Goal: Task Accomplishment & Management: Use online tool/utility

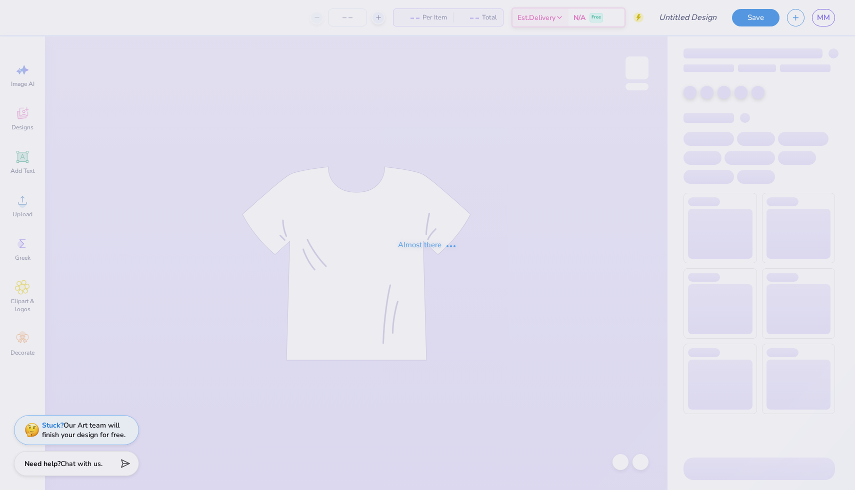
type input "really rough draft hoco sdt x ksig"
type input "100"
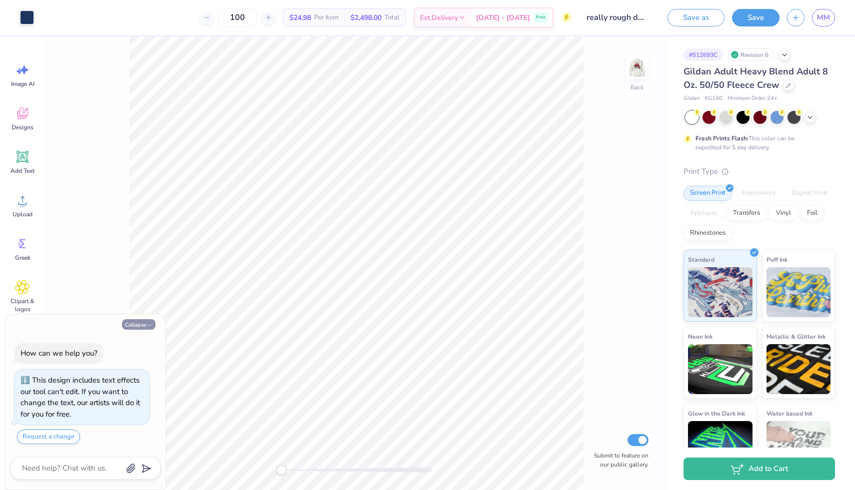
click at [143, 323] on button "Collapse" at bounding box center [138, 324] width 33 height 10
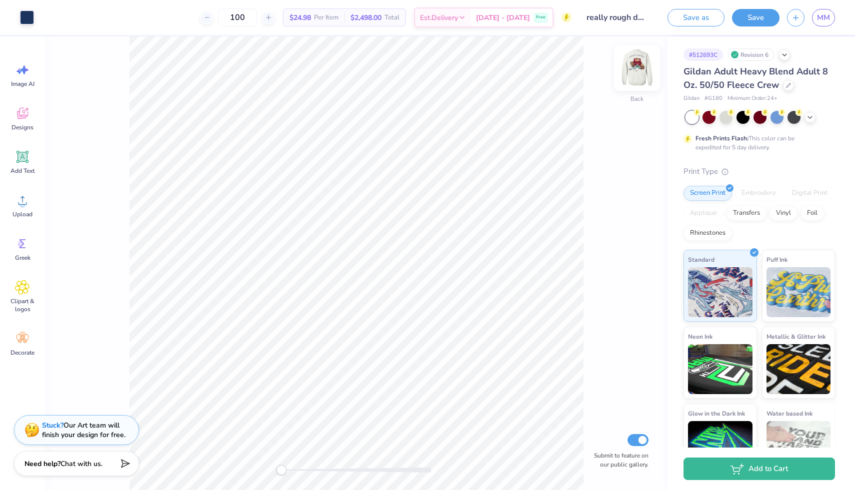
click at [639, 71] on img at bounding box center [637, 68] width 40 height 40
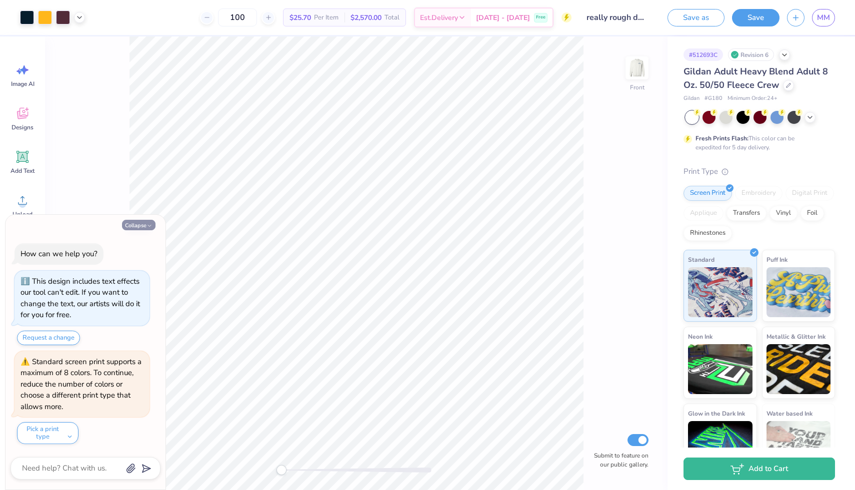
click at [141, 224] on button "Collapse" at bounding box center [138, 225] width 33 height 10
type textarea "x"
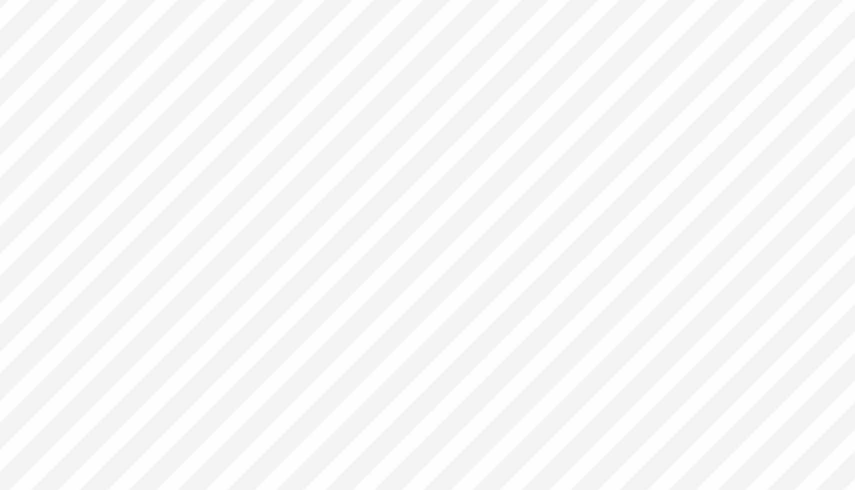
type input "0.70"
type input "0.14"
type input "12.46"
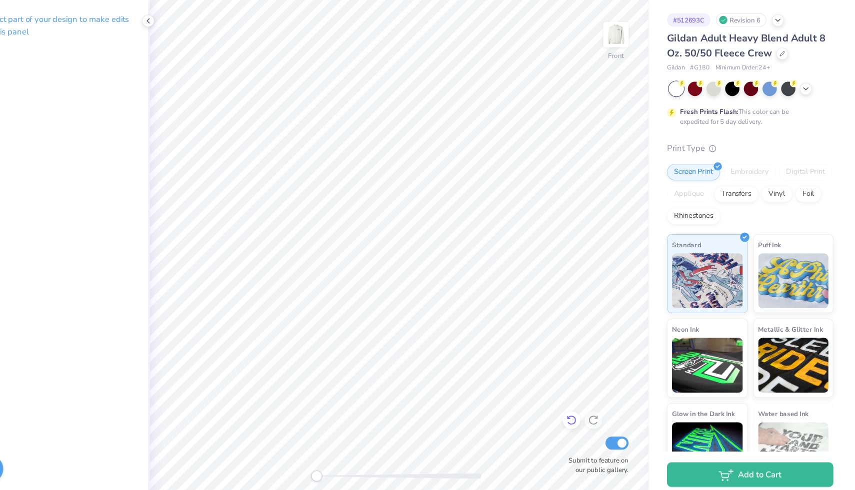
click at [596, 420] on icon at bounding box center [596, 419] width 10 height 10
click at [594, 419] on icon at bounding box center [596, 419] width 10 height 10
click at [614, 420] on icon at bounding box center [616, 419] width 10 height 10
click at [597, 420] on icon at bounding box center [596, 419] width 10 height 10
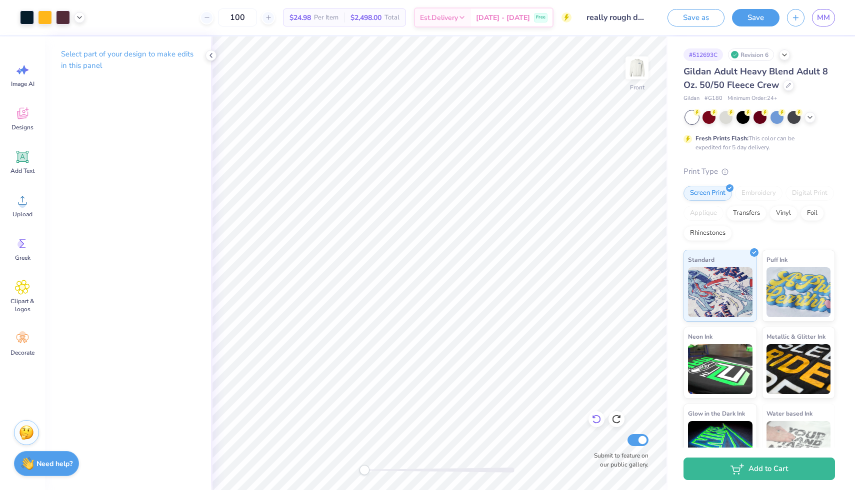
click at [593, 415] on icon at bounding box center [596, 419] width 10 height 10
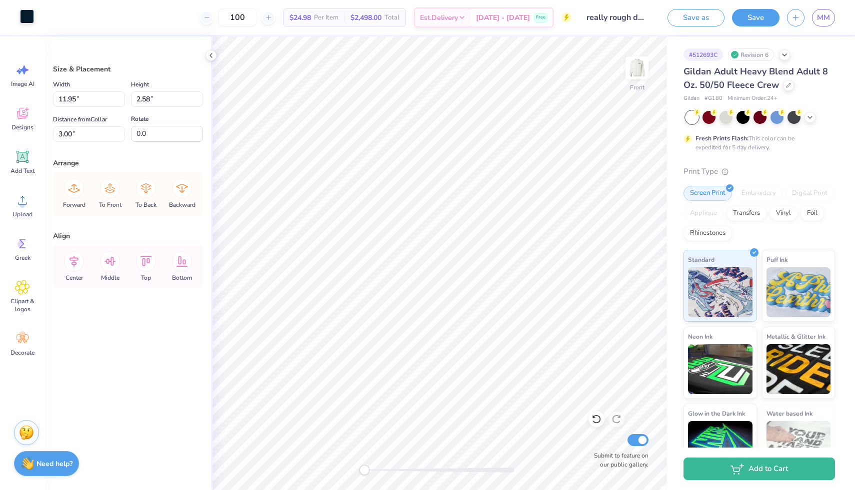
click at [27, 15] on div at bounding box center [27, 16] width 14 height 14
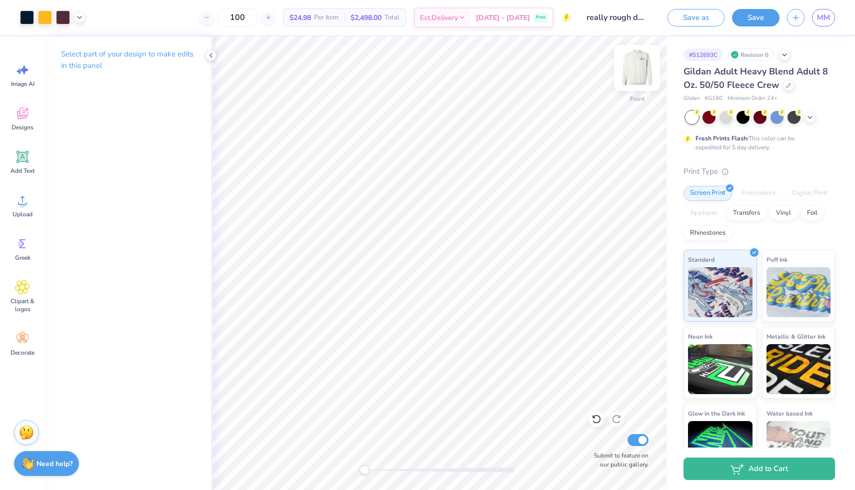
click at [636, 72] on img at bounding box center [637, 68] width 40 height 40
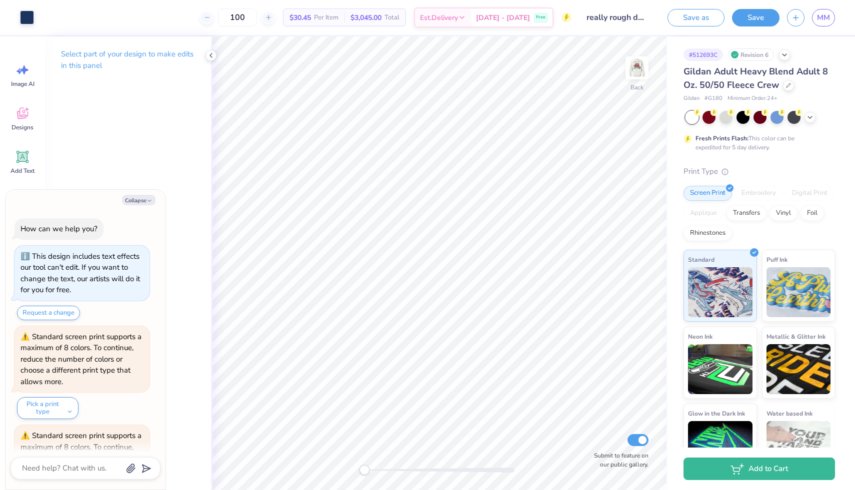
scroll to position [74, 0]
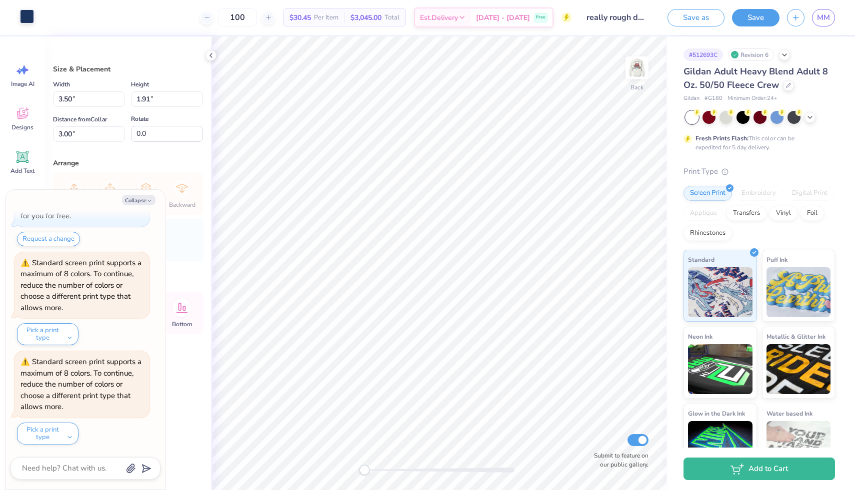
click at [28, 13] on div at bounding box center [27, 16] width 14 height 14
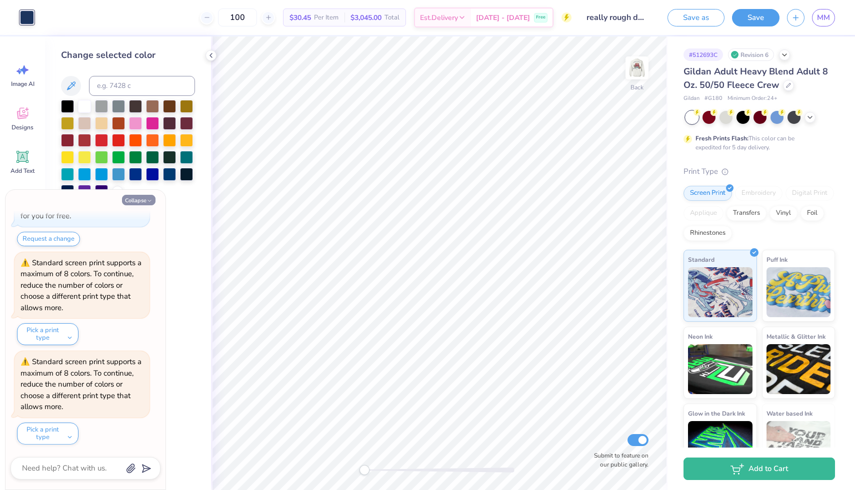
click at [140, 196] on button "Collapse" at bounding box center [138, 200] width 33 height 10
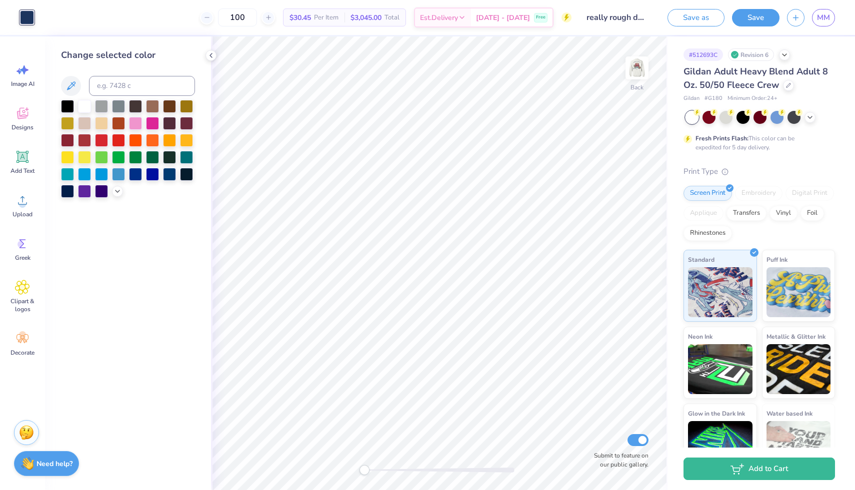
click at [27, 18] on div at bounding box center [27, 17] width 14 height 14
click at [631, 73] on img at bounding box center [637, 68] width 40 height 40
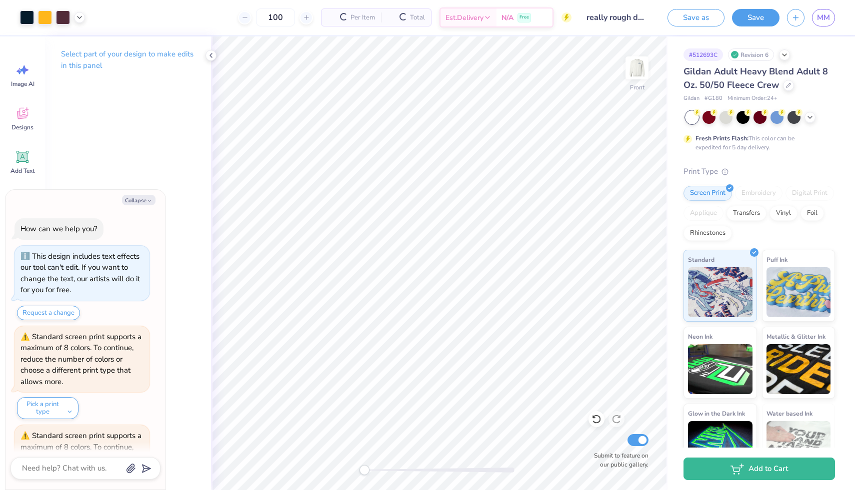
scroll to position [173, 0]
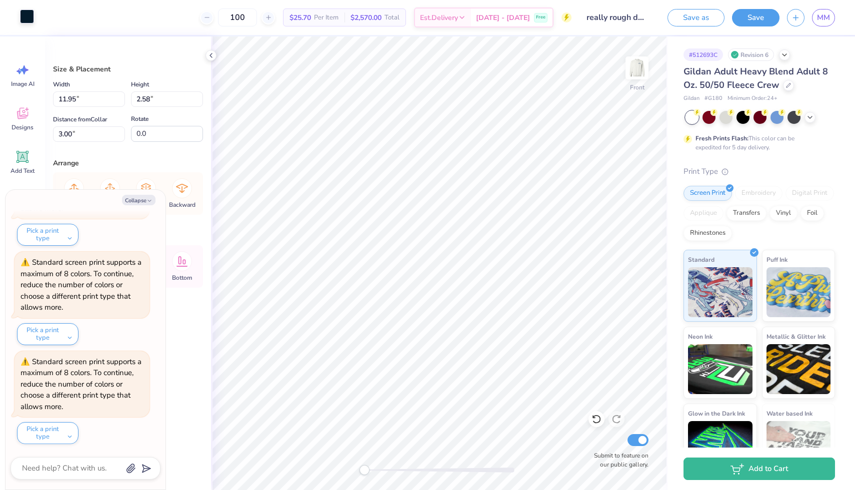
click at [21, 15] on div at bounding box center [27, 16] width 14 height 14
type textarea "x"
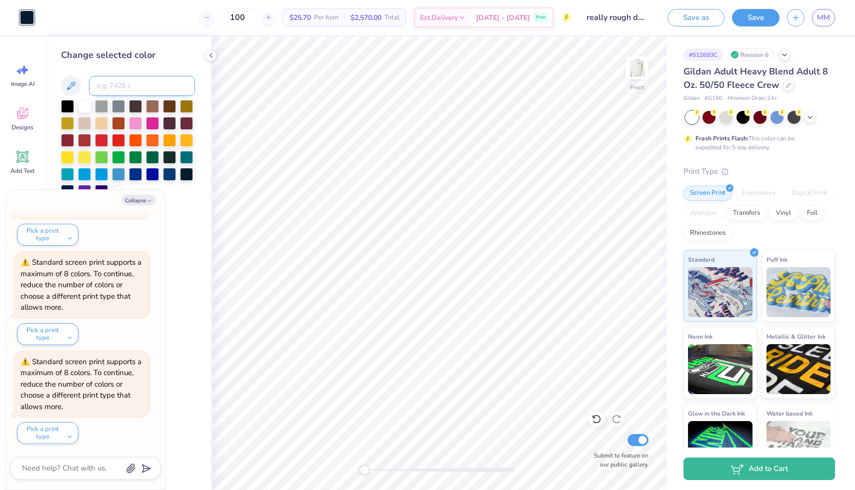
click at [128, 85] on input at bounding box center [142, 86] width 106 height 20
type input "534"
type textarea "x"
type input "534"
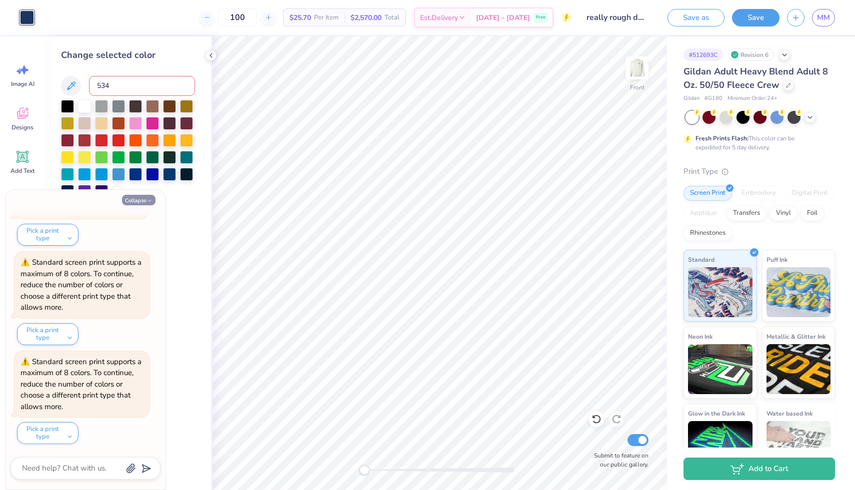
click at [134, 198] on button "Collapse" at bounding box center [138, 200] width 33 height 10
type textarea "x"
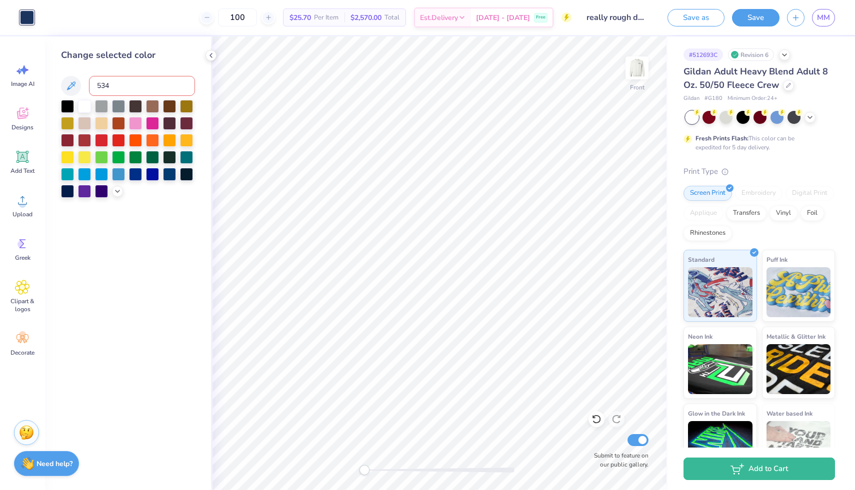
click at [132, 87] on input "534" at bounding box center [142, 86] width 106 height 20
click at [115, 189] on icon at bounding box center [117, 190] width 8 height 8
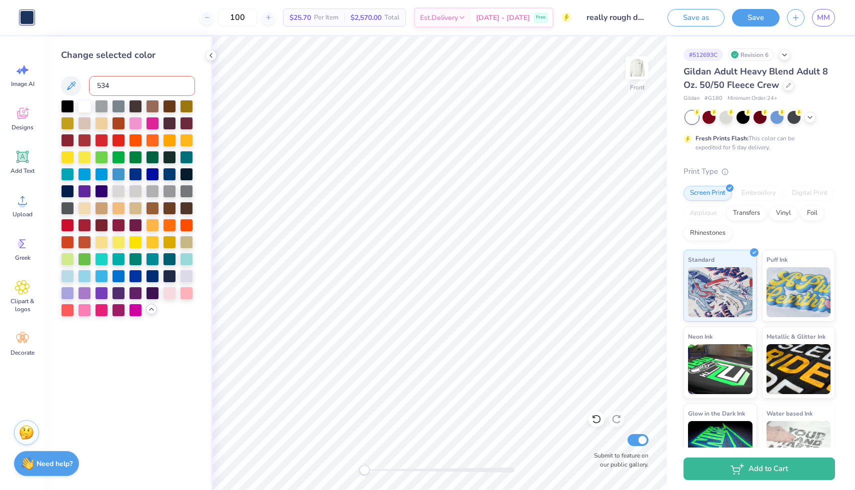
click at [125, 80] on input "534" at bounding box center [142, 86] width 106 height 20
click at [121, 89] on input "534" at bounding box center [142, 86] width 106 height 20
type input "534"
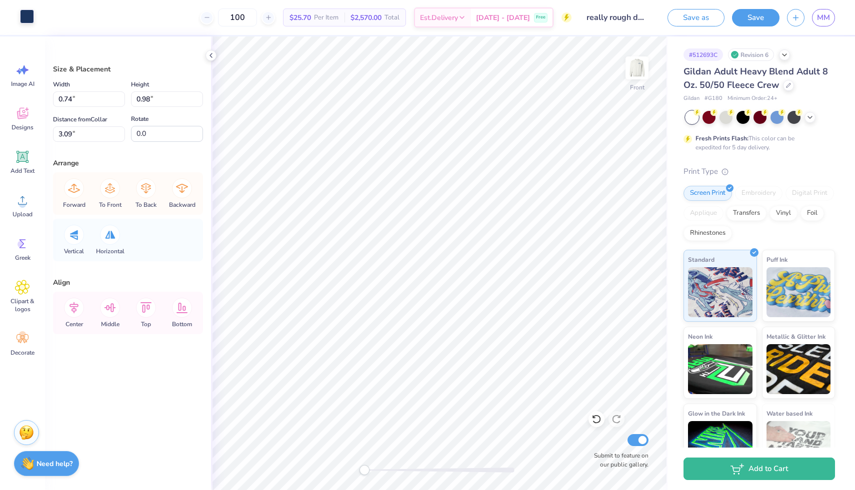
click at [27, 21] on div at bounding box center [27, 16] width 14 height 14
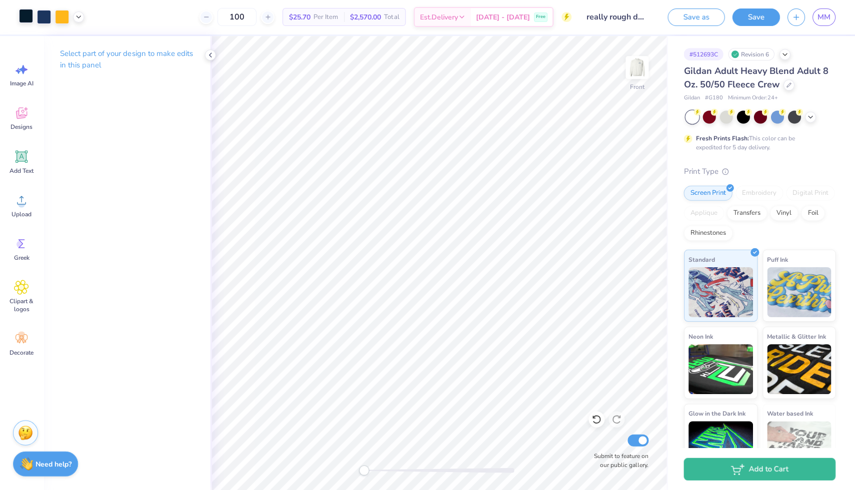
scroll to position [0, 0]
click at [212, 53] on icon at bounding box center [211, 55] width 8 height 8
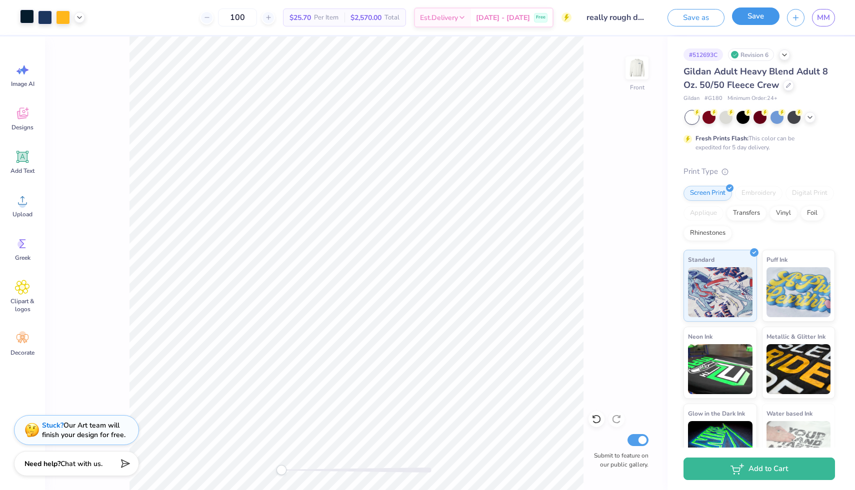
click at [763, 21] on button "Save" at bounding box center [755, 15] width 47 height 17
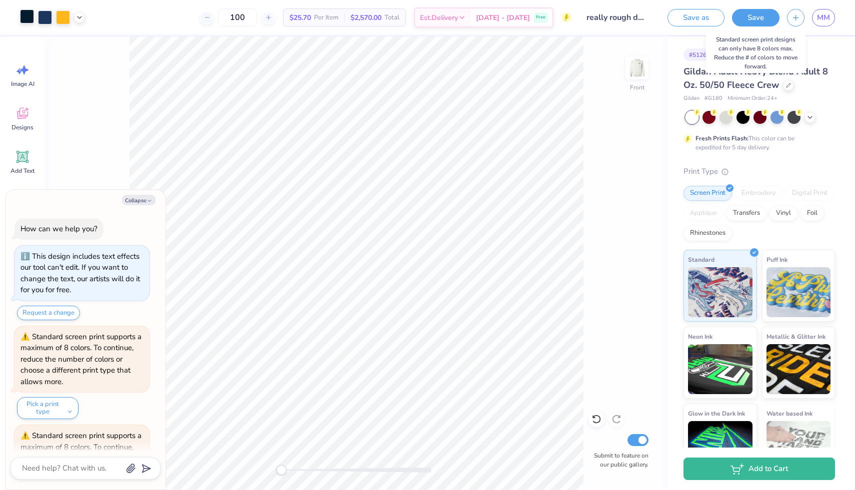
scroll to position [272, 0]
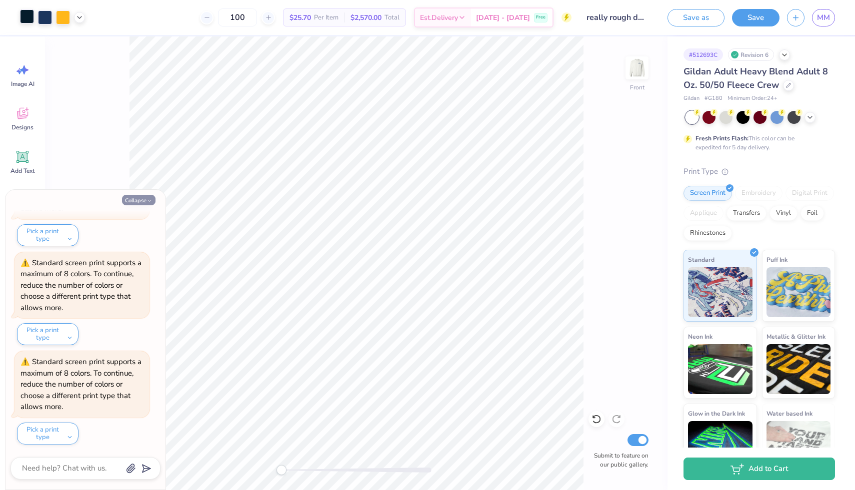
click at [132, 197] on button "Collapse" at bounding box center [138, 200] width 33 height 10
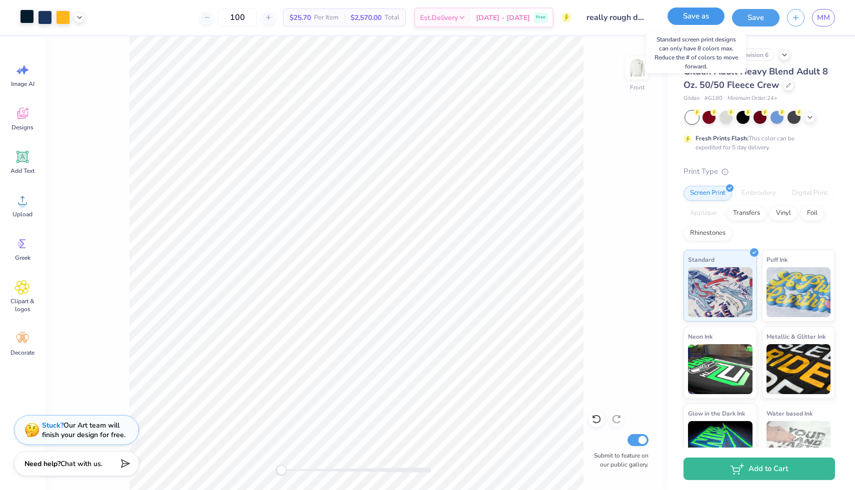
click at [706, 14] on button "Save as" at bounding box center [695, 15] width 57 height 17
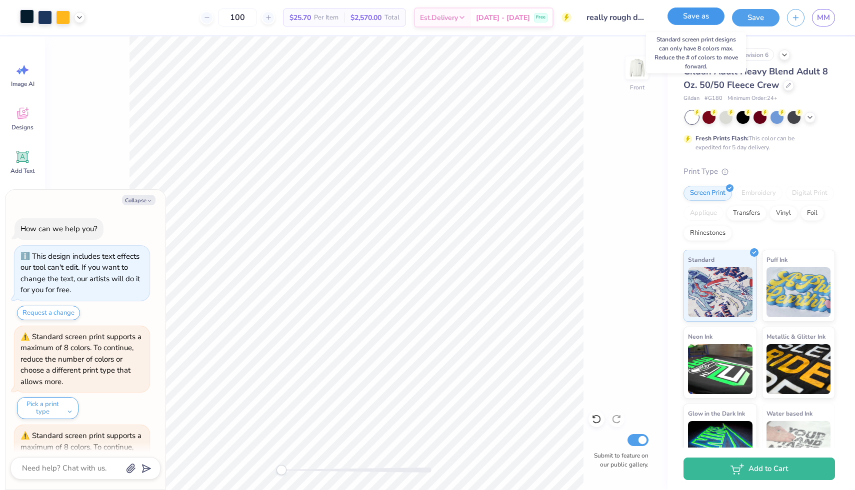
scroll to position [372, 0]
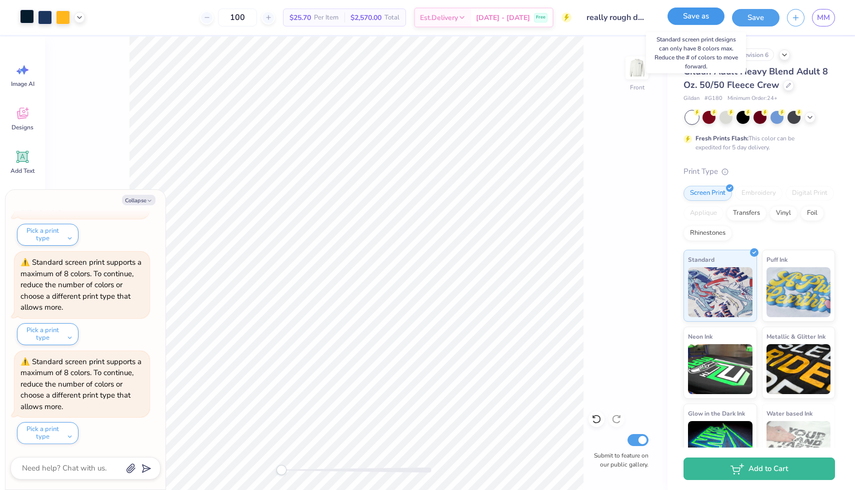
click at [695, 15] on button "Save as" at bounding box center [695, 15] width 57 height 17
click at [141, 199] on button "Collapse" at bounding box center [138, 200] width 33 height 10
type textarea "x"
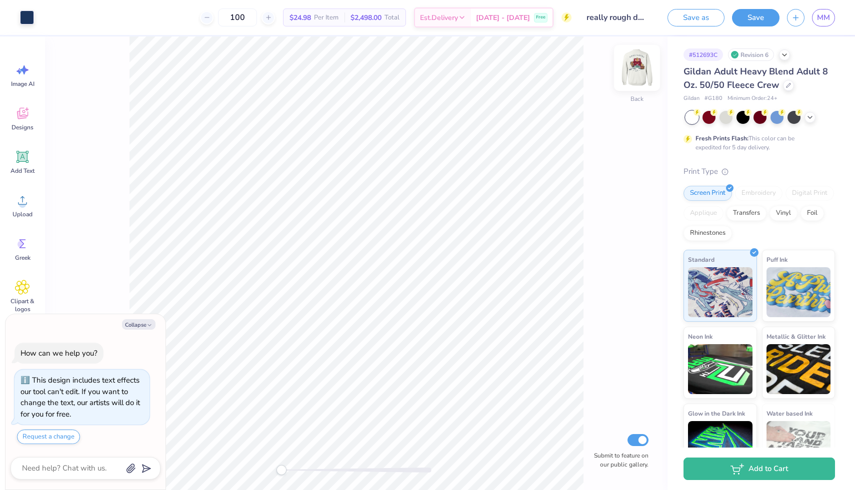
click at [642, 64] on img at bounding box center [637, 68] width 40 height 40
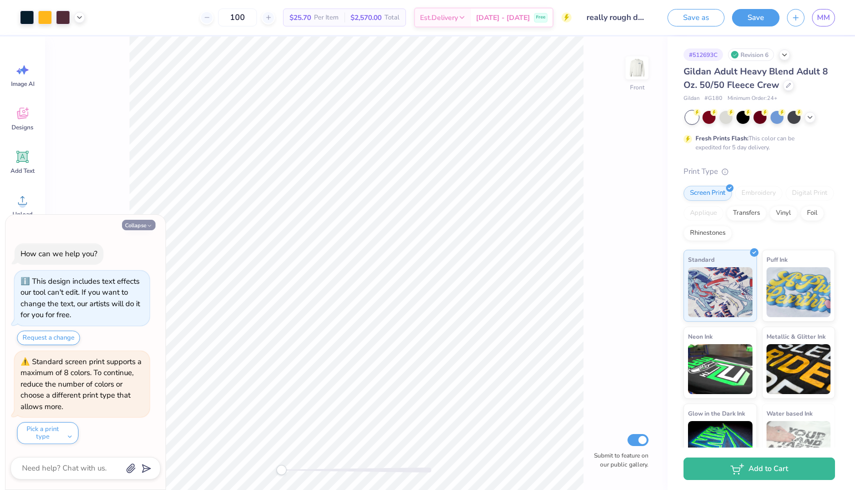
click at [145, 225] on button "Collapse" at bounding box center [138, 225] width 33 height 10
type textarea "x"
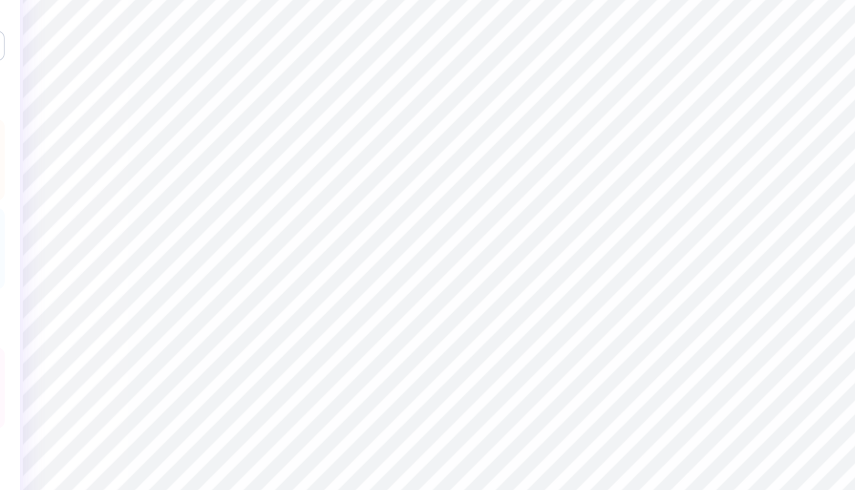
type input "0.27"
type input "0.08"
type input "12.94"
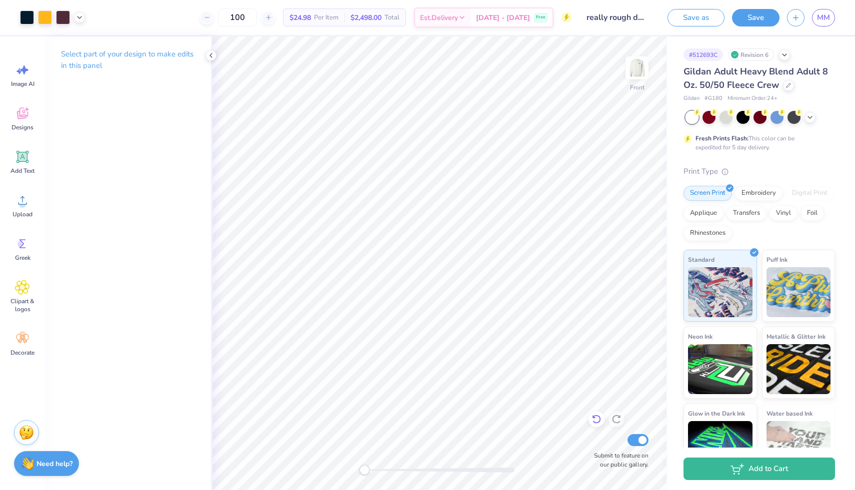
click at [598, 422] on icon at bounding box center [596, 419] width 8 height 9
click at [596, 419] on icon at bounding box center [596, 419] width 10 height 10
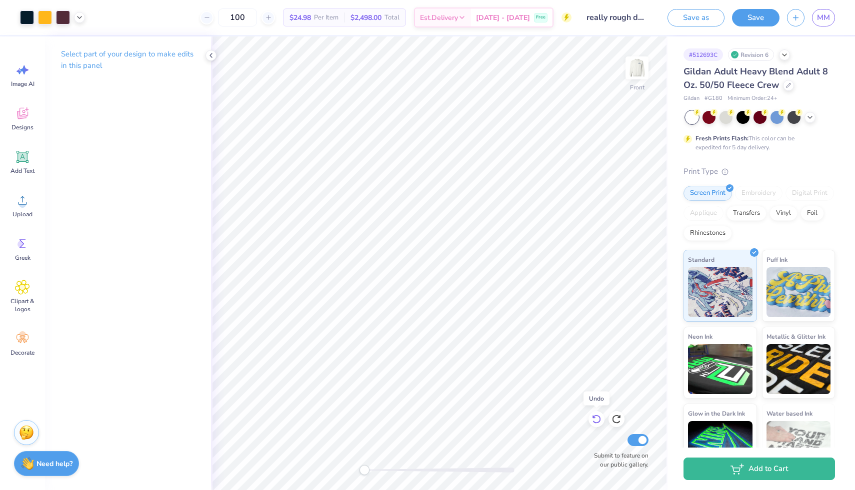
click at [596, 419] on icon at bounding box center [596, 419] width 10 height 10
click at [595, 419] on icon at bounding box center [596, 419] width 10 height 10
click at [596, 419] on icon at bounding box center [596, 419] width 10 height 10
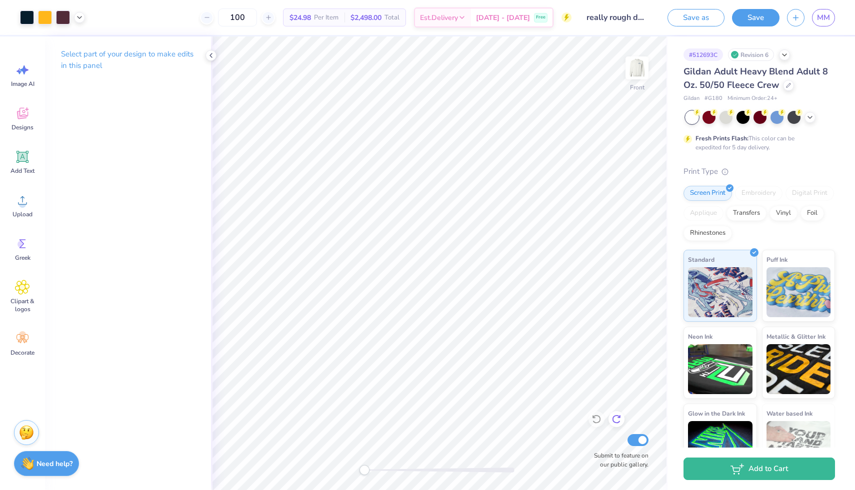
click at [620, 419] on icon at bounding box center [616, 419] width 10 height 10
click at [757, 18] on button "Save" at bounding box center [755, 15] width 47 height 17
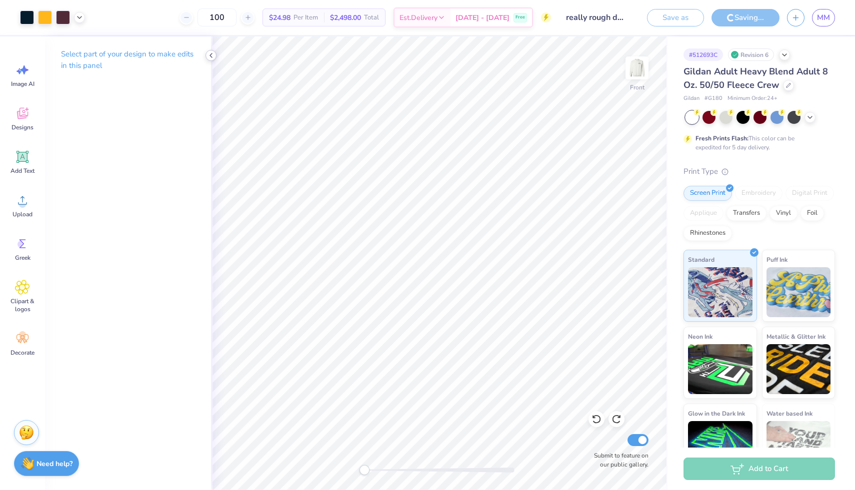
click at [209, 51] on icon at bounding box center [211, 55] width 8 height 8
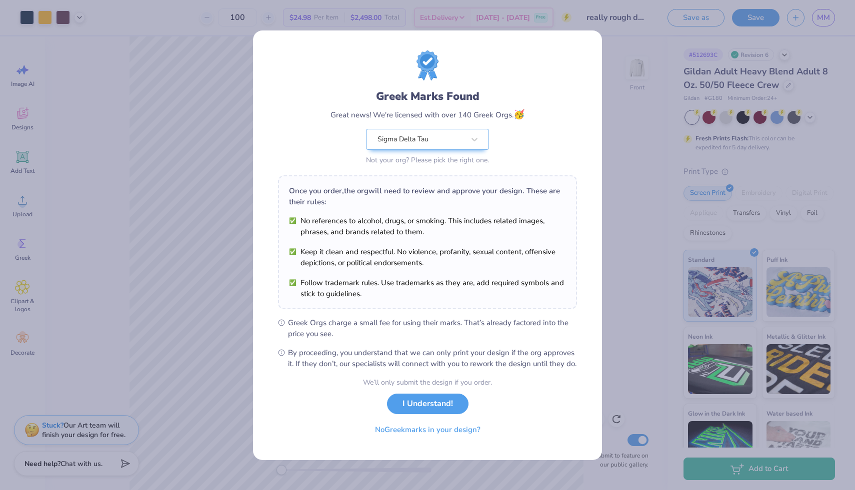
click at [253, 18] on div "Greek Marks Found Great news! We're licensed with over 140 Greek Orgs. 🥳 Sigma …" at bounding box center [427, 245] width 855 height 490
click at [434, 412] on button "I Understand!" at bounding box center [427, 401] width 81 height 20
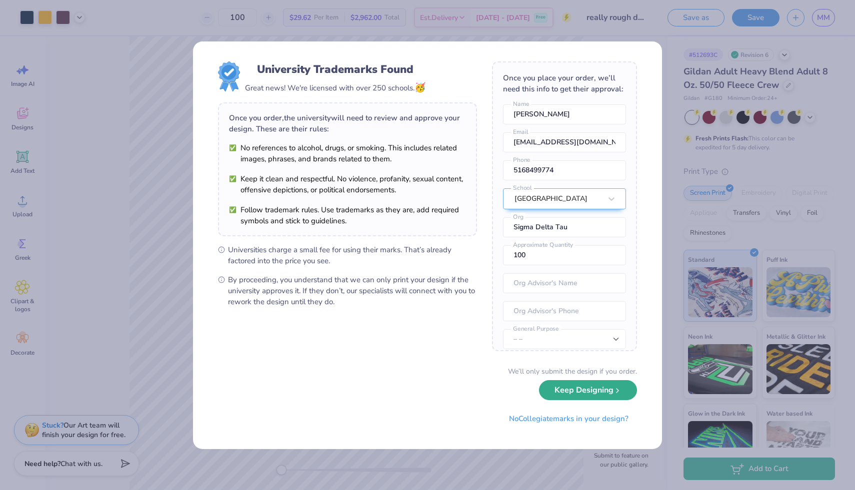
click at [627, 397] on button "Keep Designing" at bounding box center [588, 390] width 98 height 20
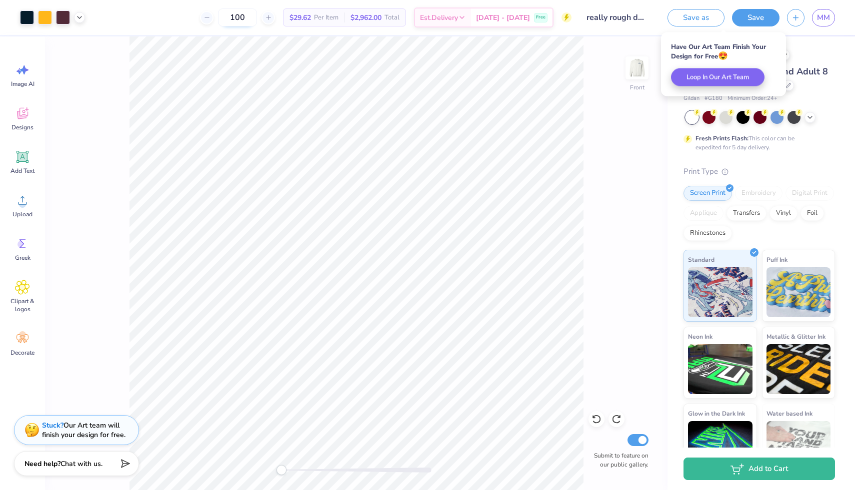
click at [255, 17] on input "100" at bounding box center [237, 17] width 39 height 18
type input "1"
type input "2"
type input "1"
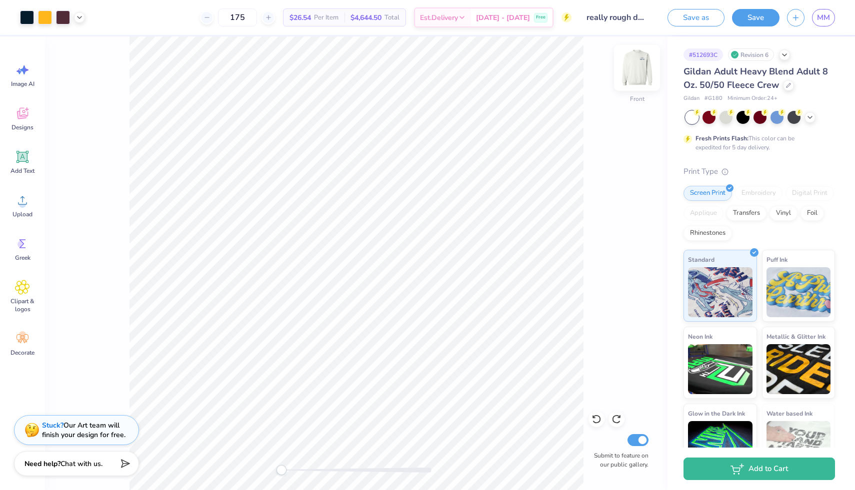
type input "175"
click at [632, 63] on img at bounding box center [637, 68] width 40 height 40
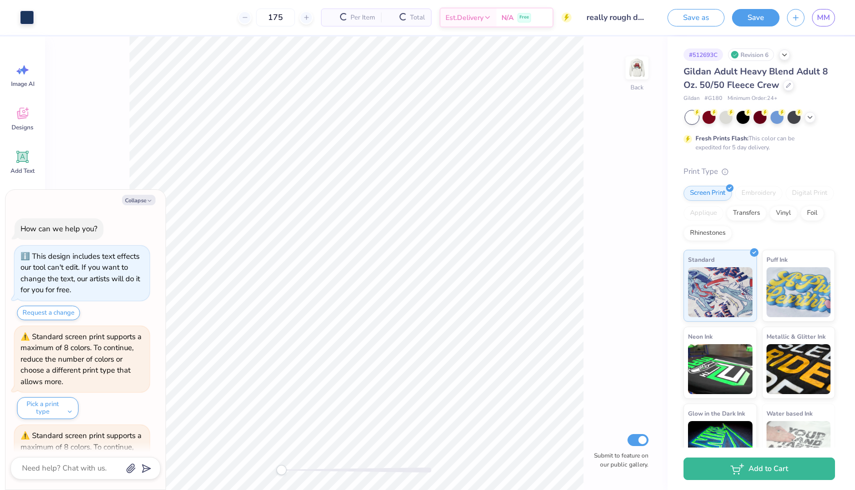
scroll to position [74, 0]
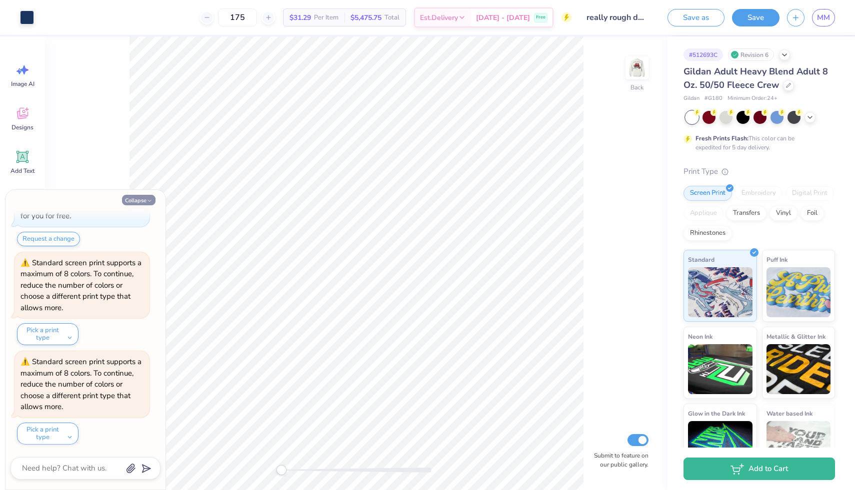
click at [141, 201] on button "Collapse" at bounding box center [138, 200] width 33 height 10
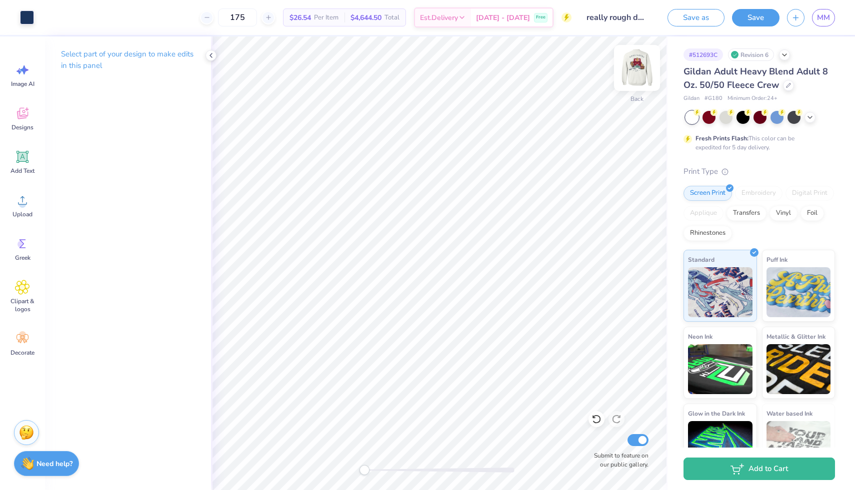
click at [641, 62] on img at bounding box center [637, 68] width 40 height 40
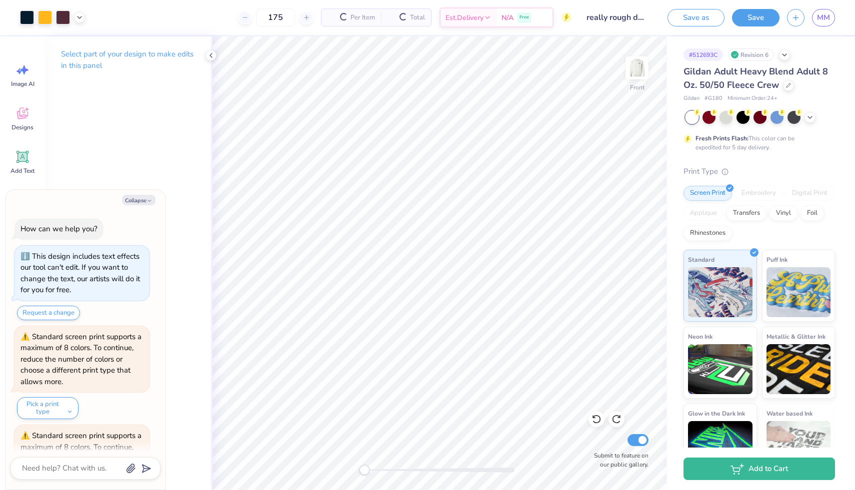
scroll to position [173, 0]
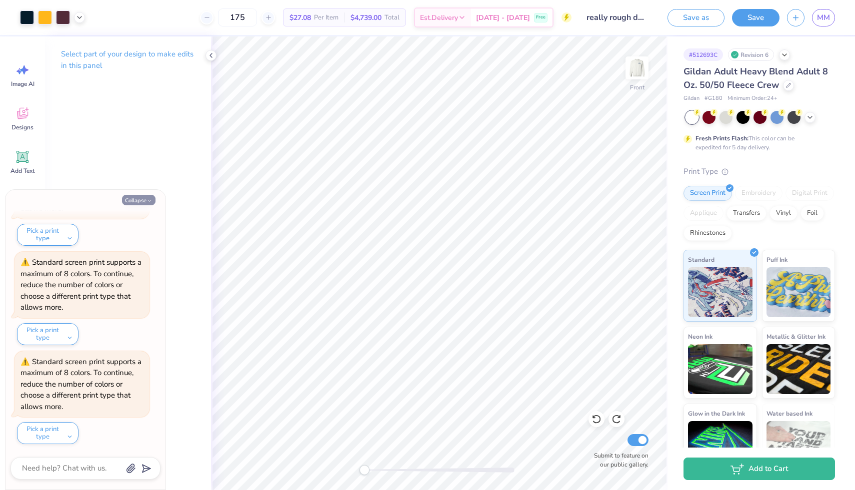
click at [138, 198] on button "Collapse" at bounding box center [138, 200] width 33 height 10
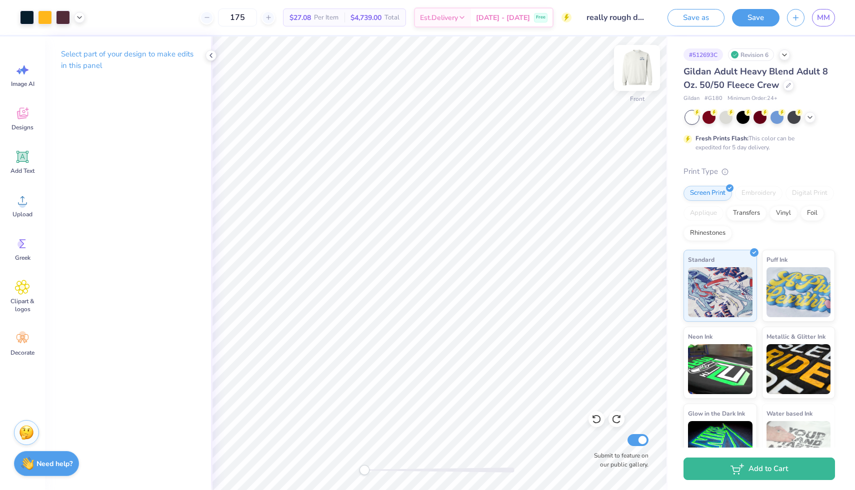
click at [635, 66] on img at bounding box center [637, 68] width 40 height 40
click at [633, 71] on img at bounding box center [637, 68] width 40 height 40
click at [633, 71] on img at bounding box center [637, 68] width 20 height 20
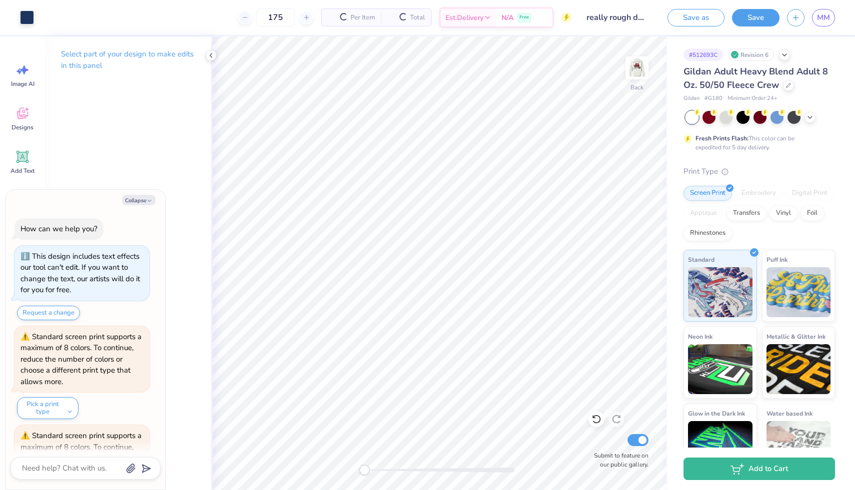
scroll to position [272, 0]
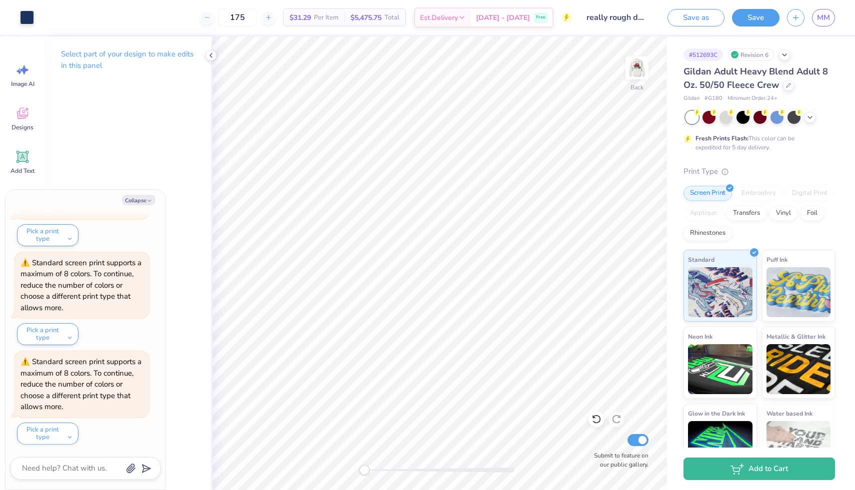
click at [633, 71] on img at bounding box center [637, 68] width 20 height 20
click at [212, 54] on icon at bounding box center [211, 55] width 8 height 8
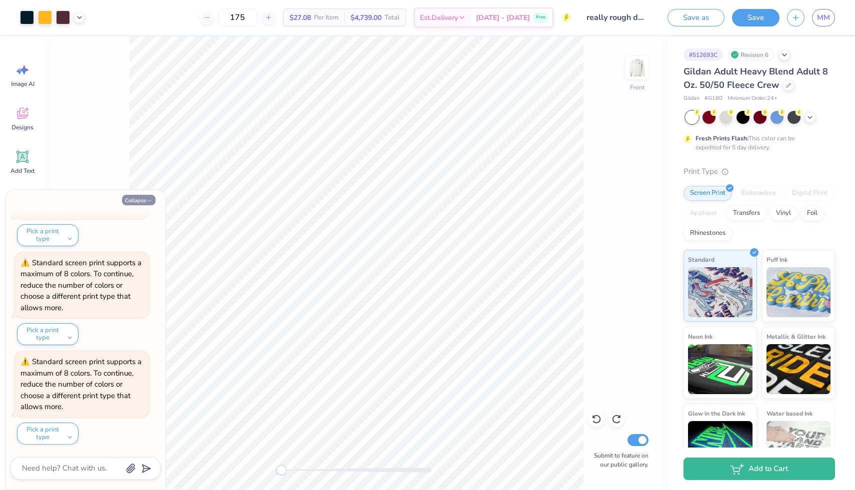
click at [147, 197] on button "Collapse" at bounding box center [138, 200] width 33 height 10
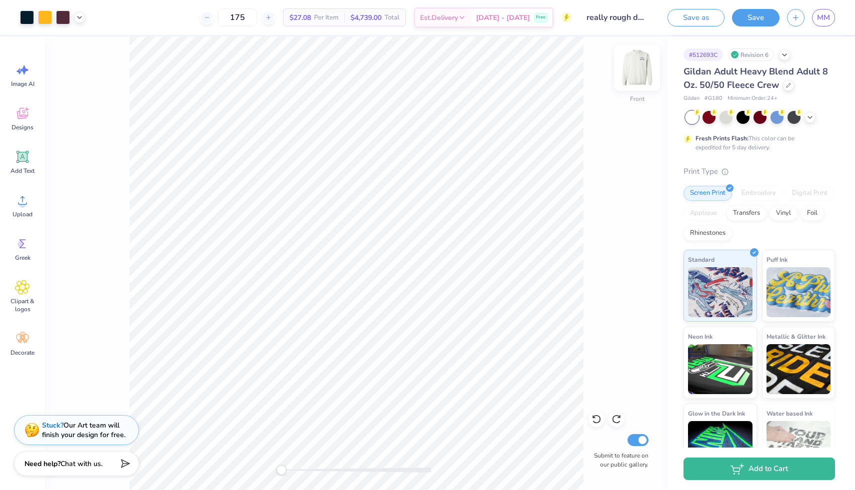
click at [636, 64] on img at bounding box center [637, 68] width 40 height 40
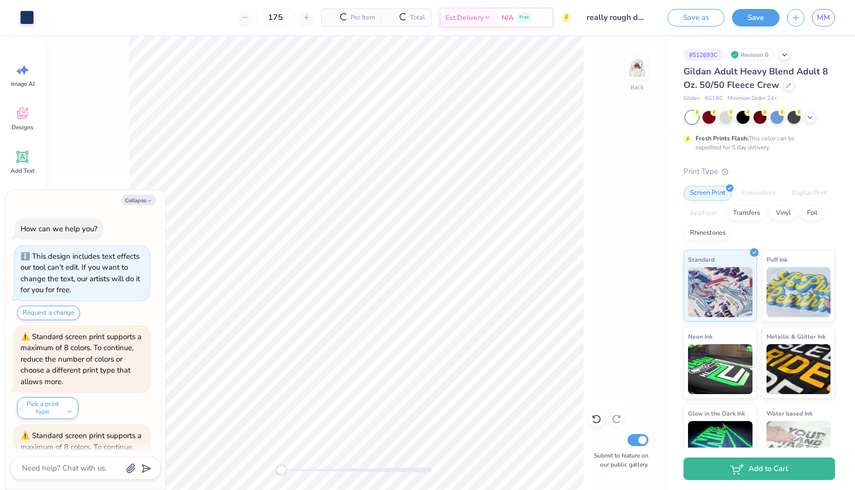
scroll to position [372, 0]
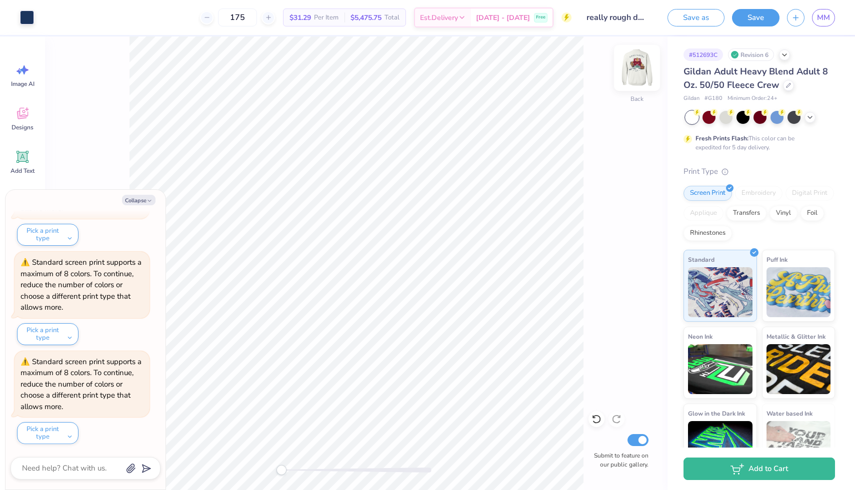
click at [646, 71] on img at bounding box center [637, 68] width 40 height 40
click at [140, 201] on button "Collapse" at bounding box center [138, 200] width 33 height 10
type textarea "x"
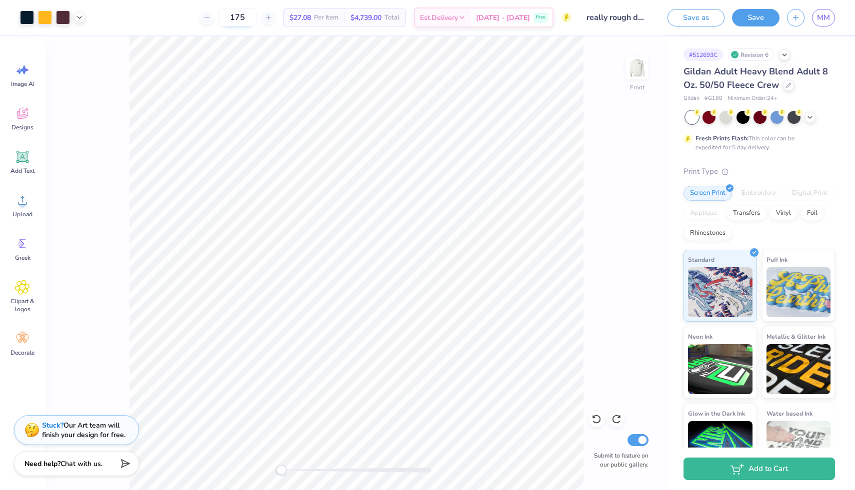
click at [257, 16] on input "175" at bounding box center [237, 17] width 39 height 18
type input "200"
click at [639, 69] on img at bounding box center [637, 68] width 40 height 40
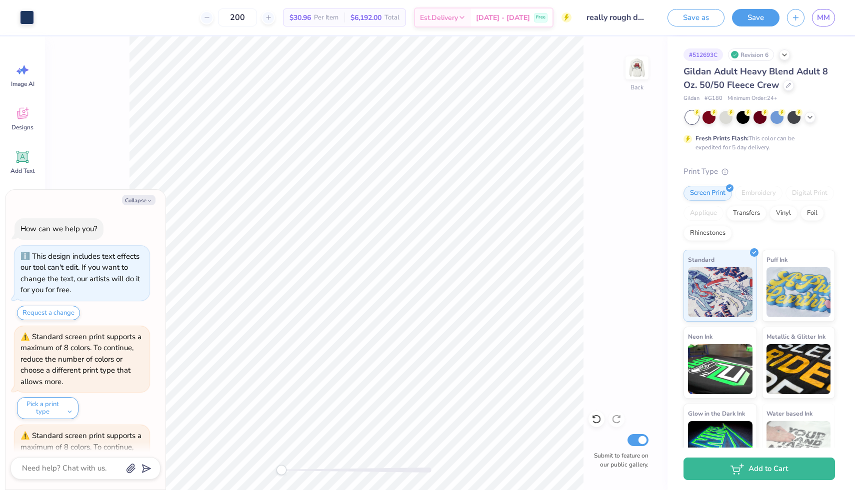
scroll to position [471, 0]
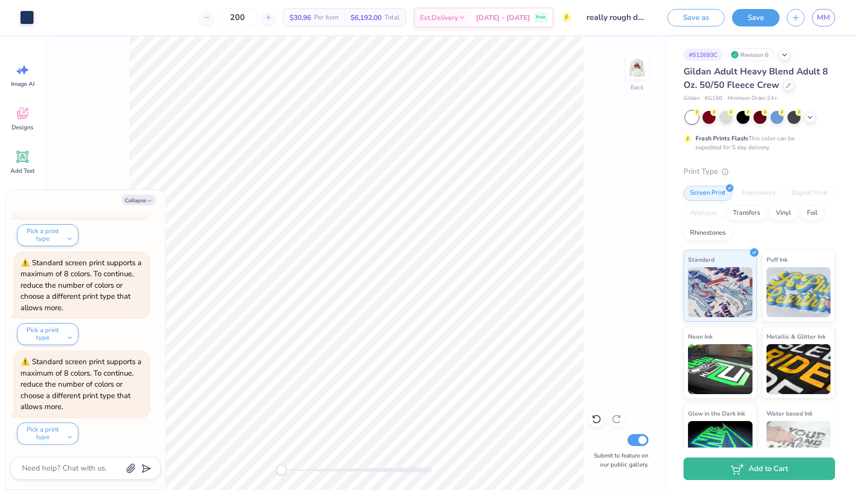
click at [639, 69] on img at bounding box center [637, 68] width 20 height 20
click at [137, 203] on button "Collapse" at bounding box center [138, 200] width 33 height 10
type textarea "x"
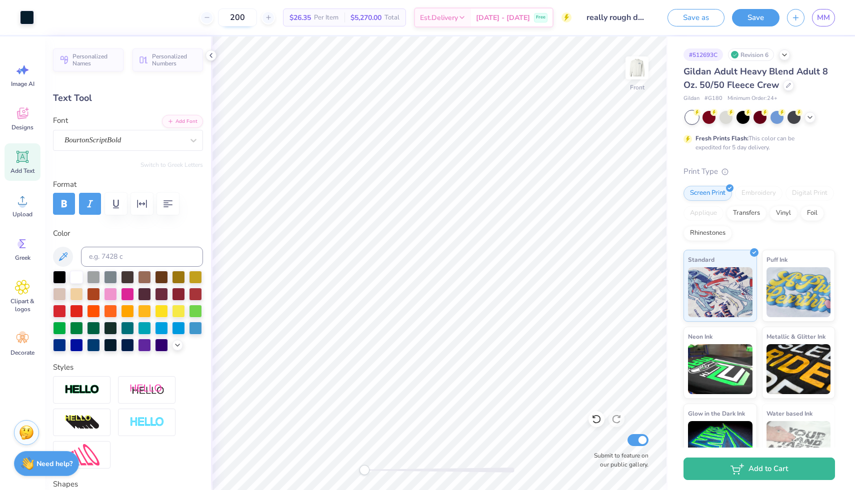
type input "2.64"
type input "0.63"
type input "16.08"
click at [257, 19] on input "200" at bounding box center [237, 17] width 39 height 18
type input "2"
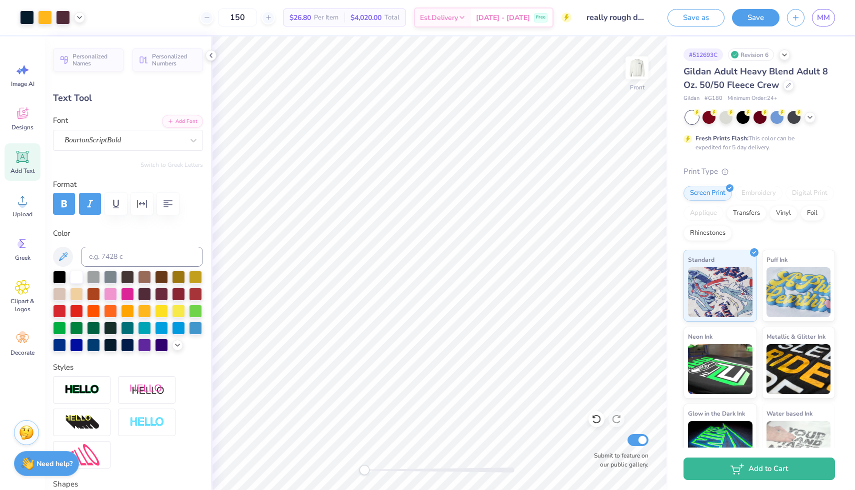
type input "150"
type input "5.90"
type input "0.43"
type input "15.34"
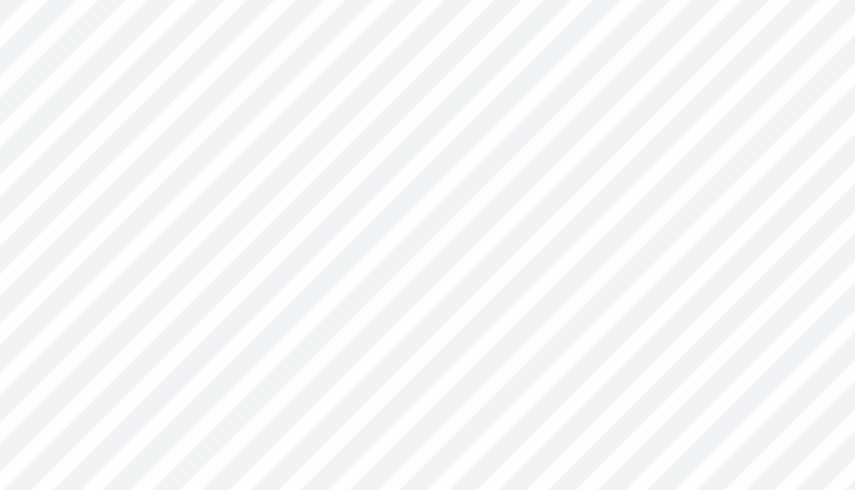
type input "1.32"
type input "0.49"
type input "11.01"
type input "1.28"
type input "0.48"
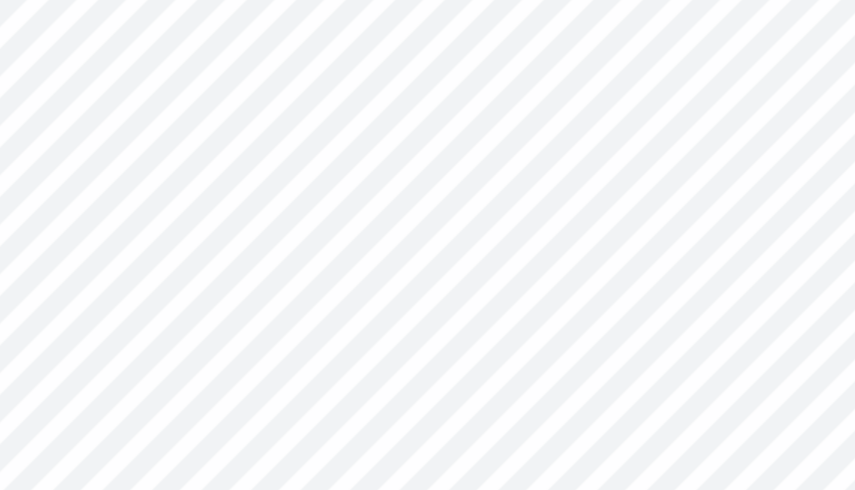
type input "11.03"
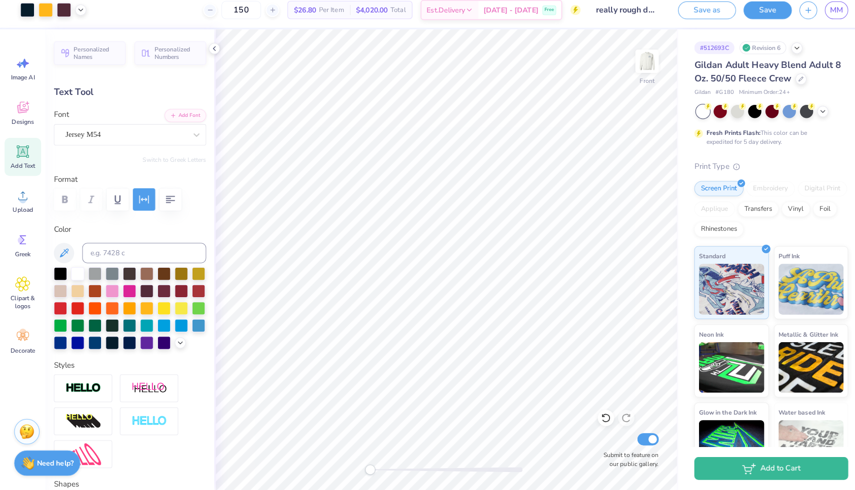
scroll to position [0, 0]
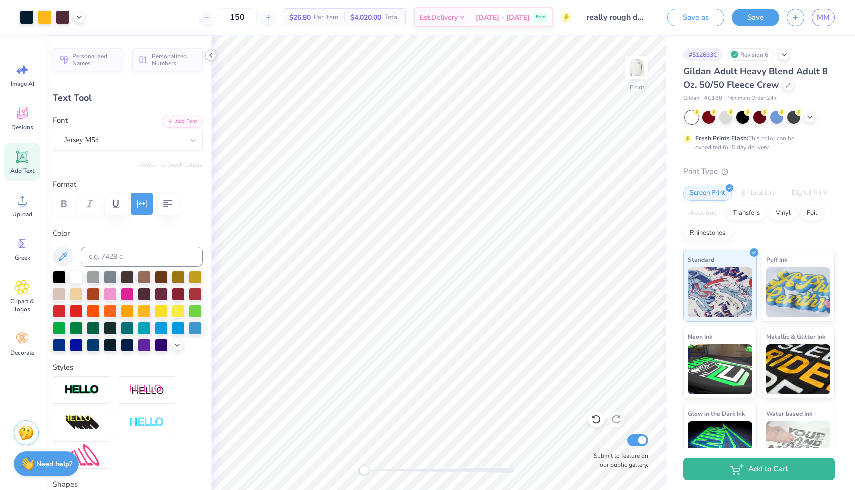
click at [210, 56] on icon at bounding box center [211, 55] width 8 height 8
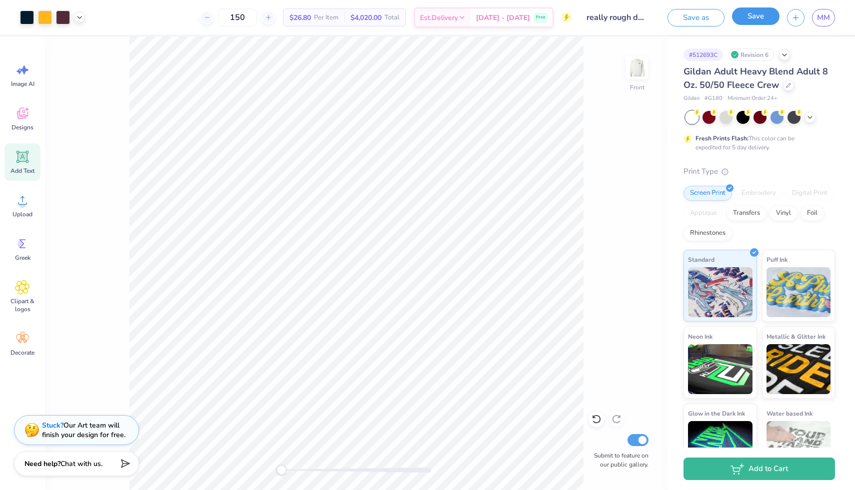
click at [755, 18] on button "Save" at bounding box center [755, 15] width 47 height 17
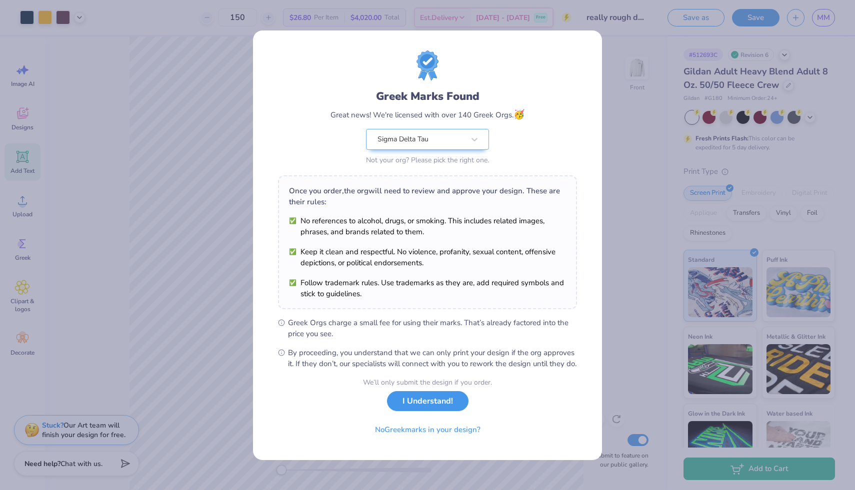
click at [433, 408] on button "I Understand!" at bounding box center [427, 401] width 81 height 20
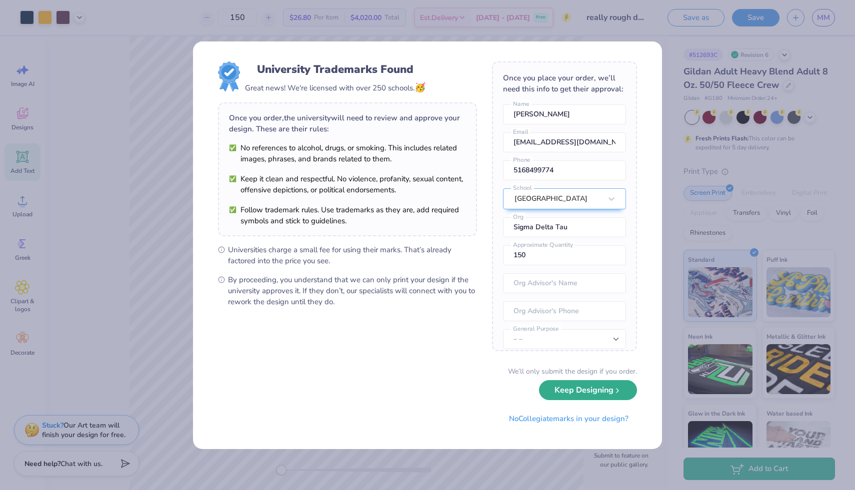
click at [592, 392] on button "Keep Designing" at bounding box center [588, 390] width 98 height 20
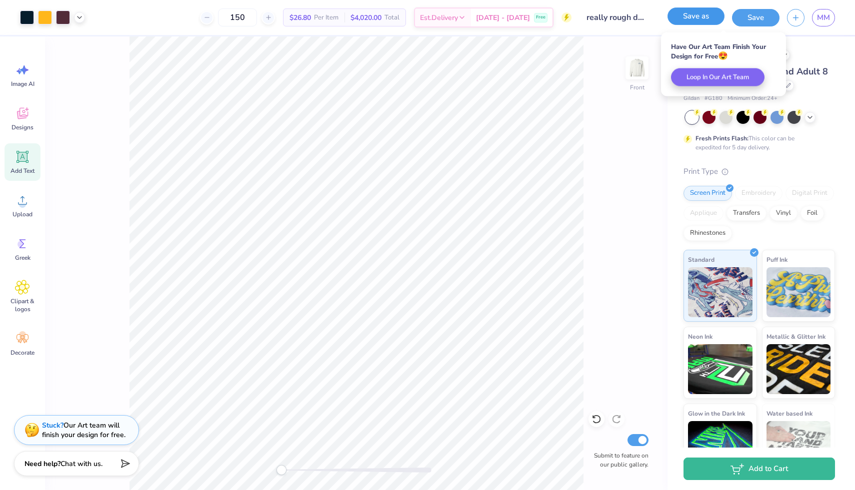
click at [699, 18] on button "Save as" at bounding box center [695, 15] width 57 height 17
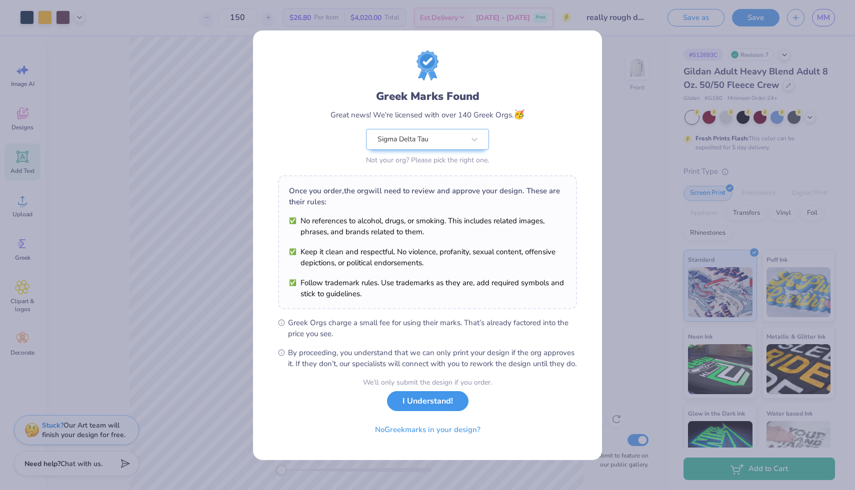
click at [414, 411] on button "I Understand!" at bounding box center [427, 401] width 81 height 20
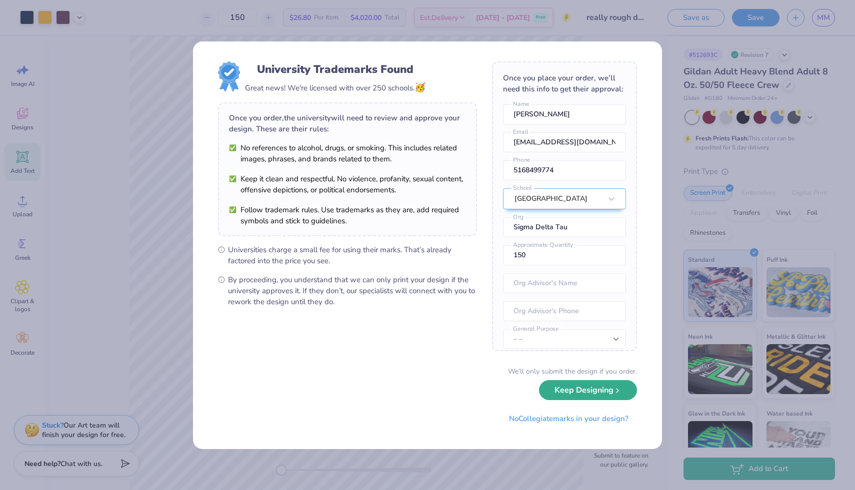
click at [601, 396] on button "Keep Designing" at bounding box center [588, 390] width 98 height 20
